Goal: Find contact information: Find contact information

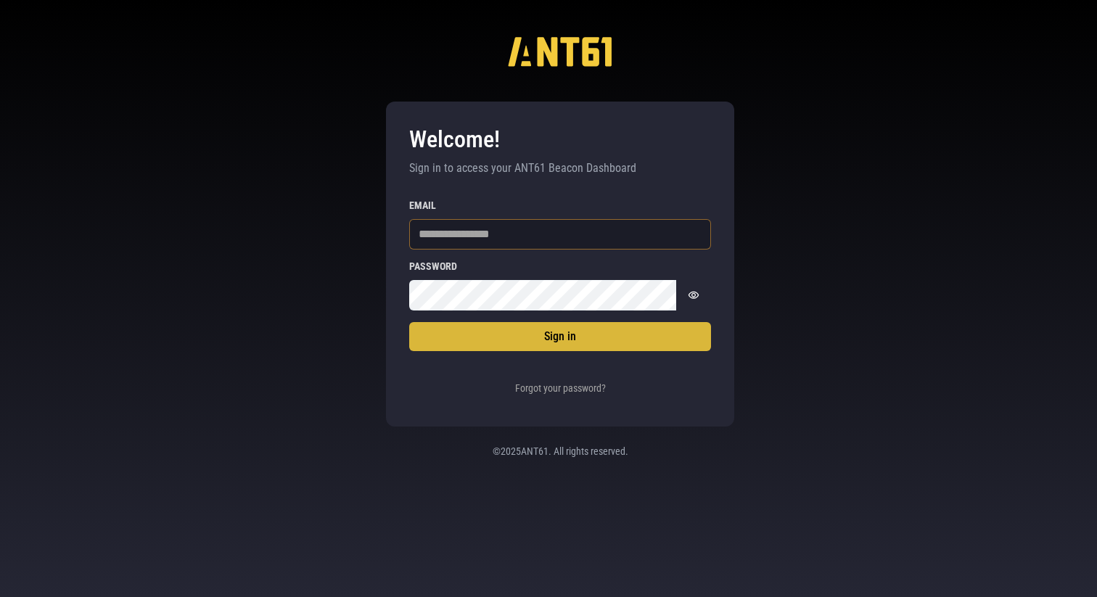
type input "**********"
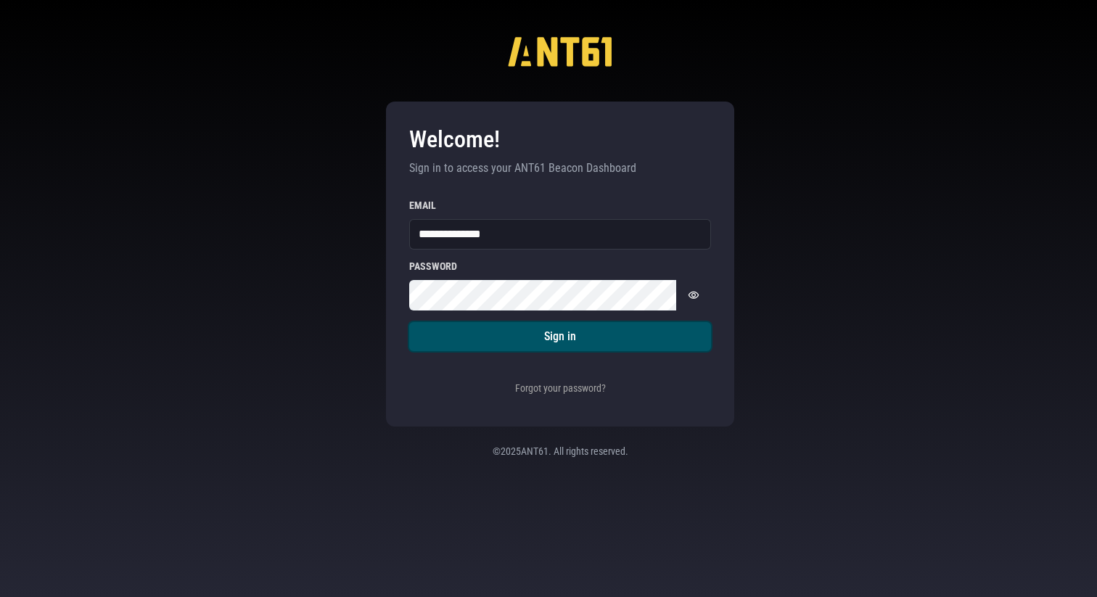
click at [533, 323] on button "Sign in" at bounding box center [560, 336] width 302 height 29
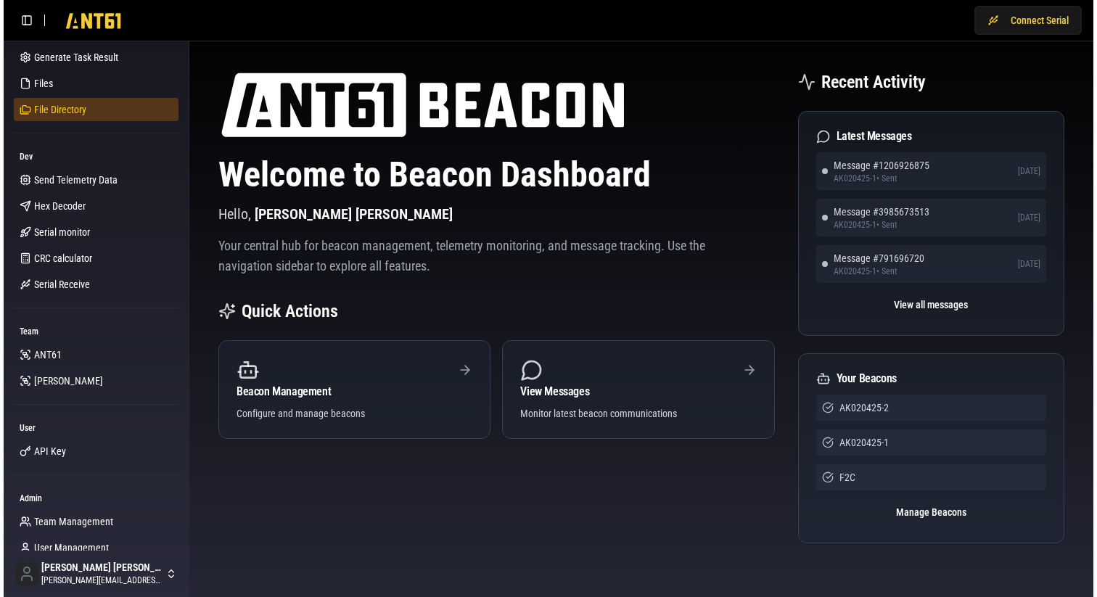
scroll to position [220, 0]
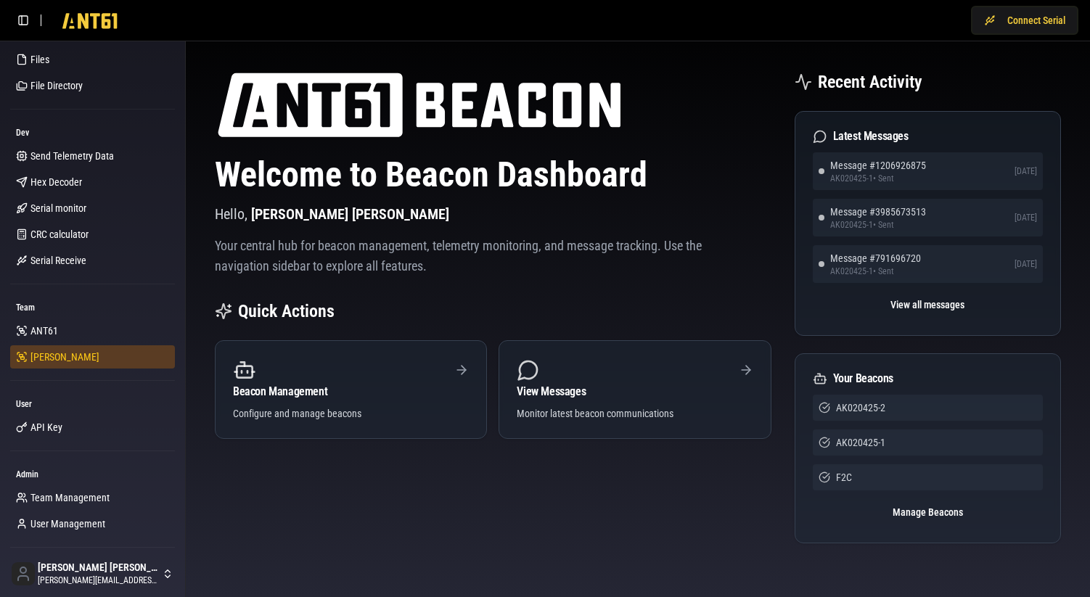
click at [59, 356] on link "[PERSON_NAME]" at bounding box center [92, 356] width 165 height 23
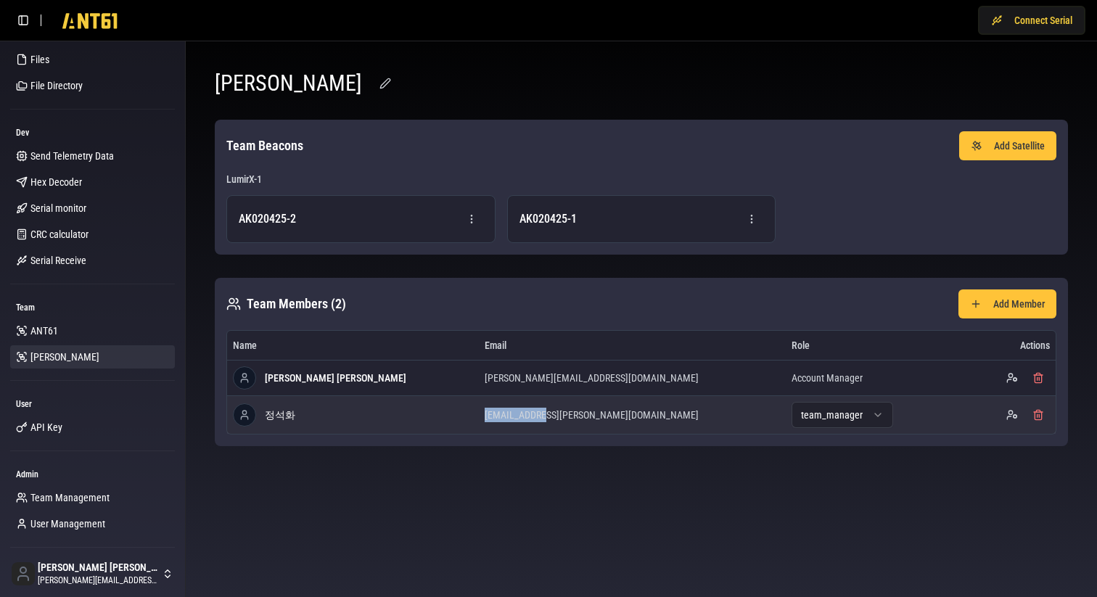
drag, startPoint x: 443, startPoint y: 416, endPoint x: 500, endPoint y: 416, distance: 56.6
click at [500, 416] on td "[EMAIL_ADDRESS][PERSON_NAME][DOMAIN_NAME]" at bounding box center [632, 414] width 307 height 38
copy td "jung.suckhwa"
click at [581, 415] on td "[EMAIL_ADDRESS][PERSON_NAME][DOMAIN_NAME]" at bounding box center [632, 414] width 307 height 38
click at [479, 422] on td "[EMAIL_ADDRESS][PERSON_NAME][DOMAIN_NAME]" at bounding box center [632, 414] width 307 height 38
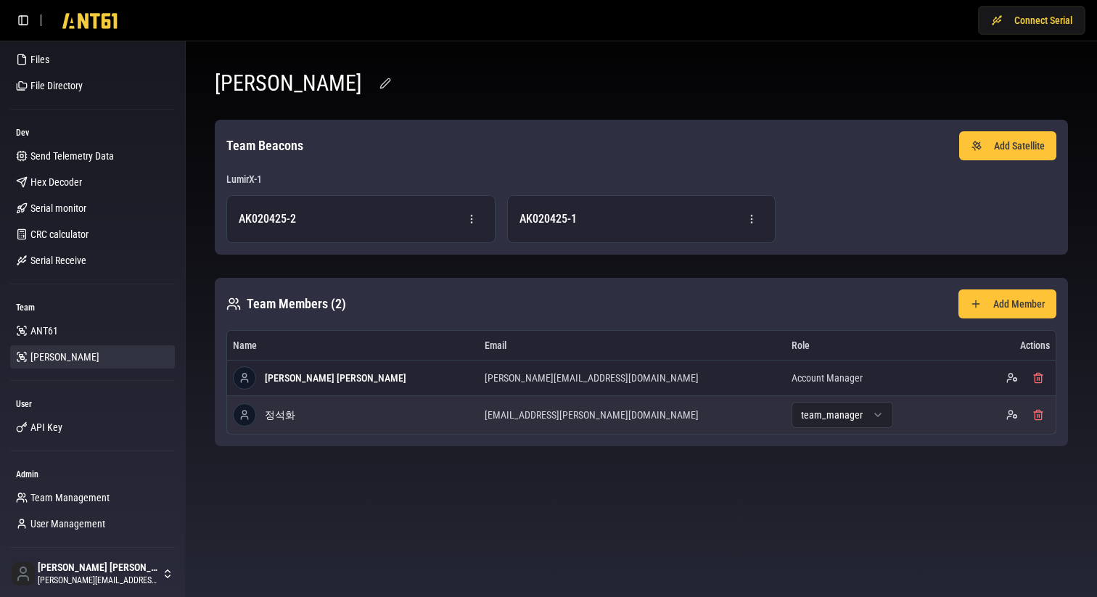
click at [484, 414] on td "[EMAIL_ADDRESS][PERSON_NAME][DOMAIN_NAME]" at bounding box center [632, 414] width 307 height 38
copy td "[EMAIL_ADDRESS][PERSON_NAME][DOMAIN_NAME]"
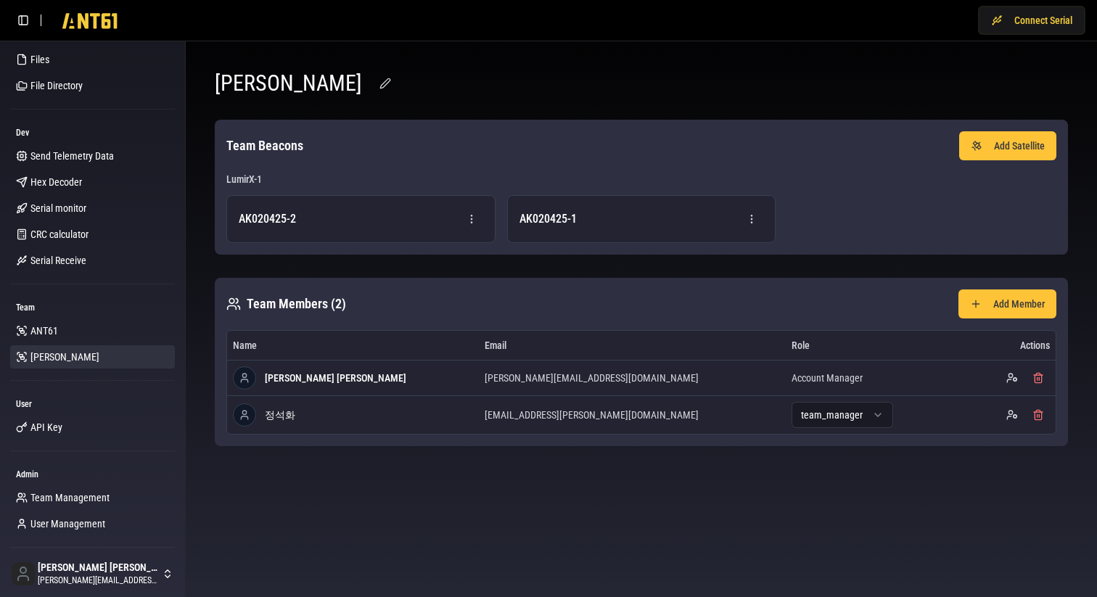
click at [852, 69] on div "[PERSON_NAME] Team Beacons Add Satellite LumirX-1 AK020425-2 AK020425-1 Team Me…" at bounding box center [641, 258] width 888 height 411
